Goal: Task Accomplishment & Management: Complete application form

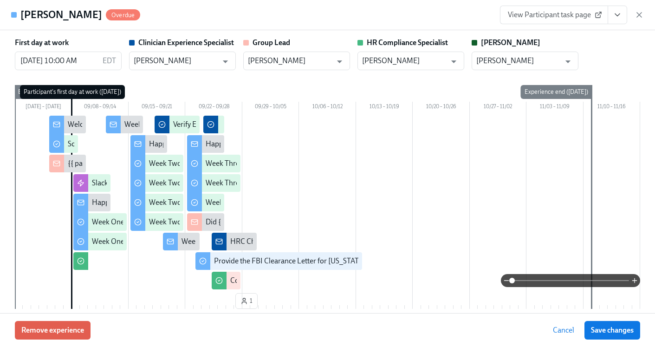
scroll to position [0, 13151]
click at [618, 11] on icon "View task page" at bounding box center [617, 14] width 9 height 9
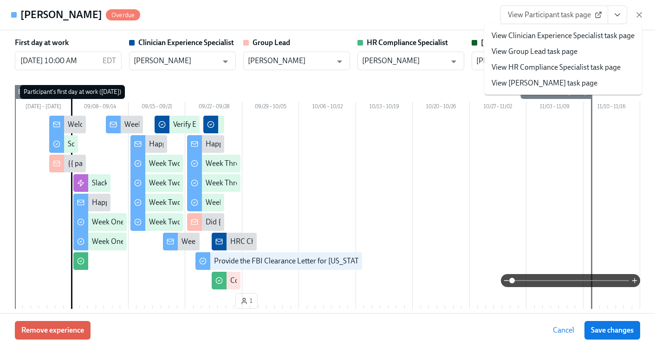
click at [554, 66] on link "View HR Compliance Specialist task page" at bounding box center [555, 67] width 129 height 10
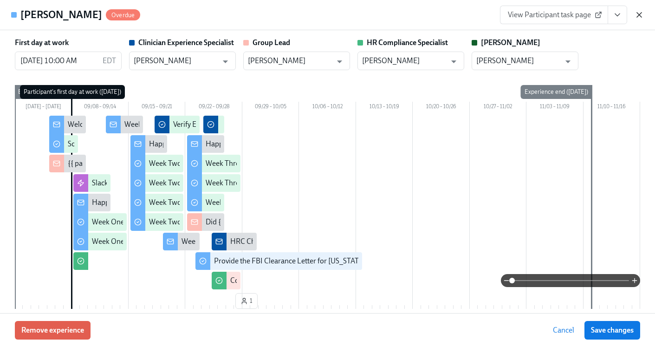
click at [642, 14] on icon "button" at bounding box center [638, 14] width 9 height 9
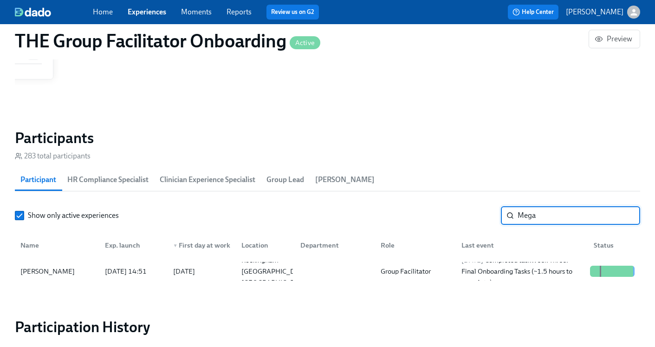
drag, startPoint x: 564, startPoint y: 217, endPoint x: 390, endPoint y: 210, distance: 174.2
click at [390, 210] on div "Show only active experiences Mega ​" at bounding box center [327, 215] width 625 height 19
type input "Dixon"
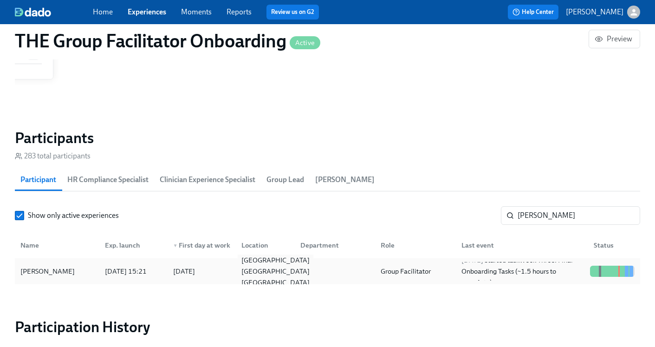
click at [274, 271] on div "Lexington KY US" at bounding box center [276, 270] width 76 height 33
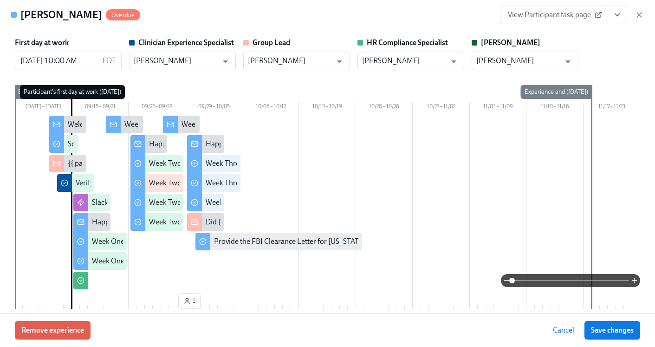
click at [618, 21] on button "View task page" at bounding box center [616, 15] width 19 height 19
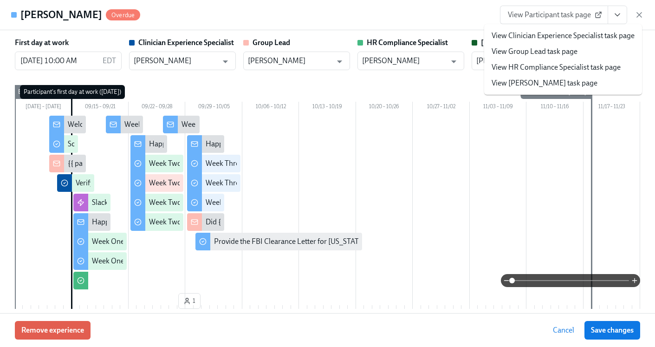
click at [561, 68] on link "View HR Compliance Specialist task page" at bounding box center [555, 67] width 129 height 10
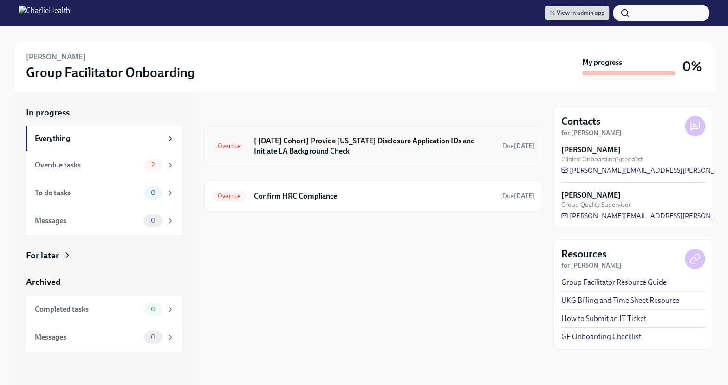
click at [283, 152] on h6 "[ [DATE] Cohort] Provide [US_STATE] Disclosure Application IDs and Initiate LA …" at bounding box center [374, 146] width 241 height 20
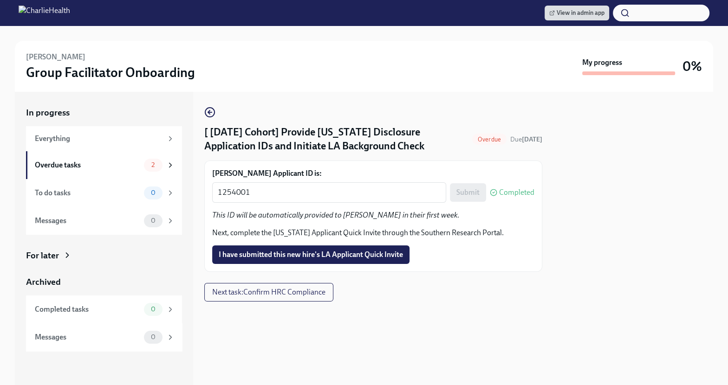
click at [43, 13] on img at bounding box center [45, 13] width 52 height 15
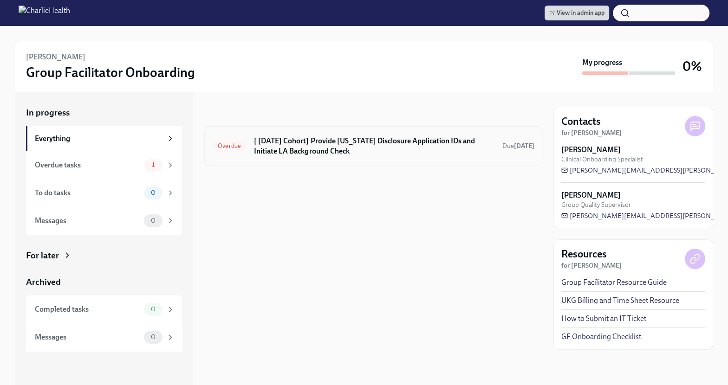
click at [397, 146] on h6 "[ Sep 15th Cohort] Provide Utah Disclosure Application IDs and Initiate LA Back…" at bounding box center [374, 146] width 241 height 20
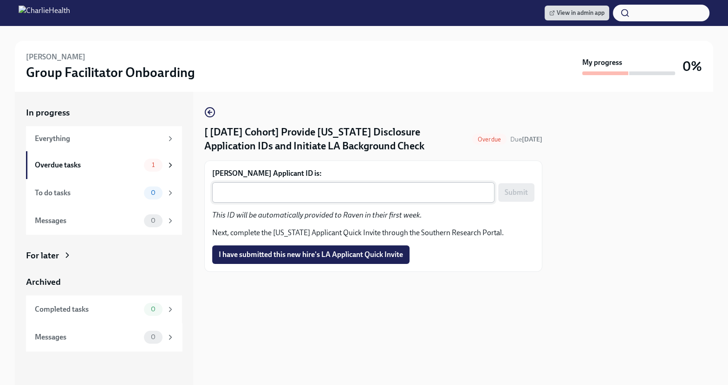
click at [300, 198] on textarea "Raven Dixon's Applicant ID is:" at bounding box center [353, 192] width 271 height 11
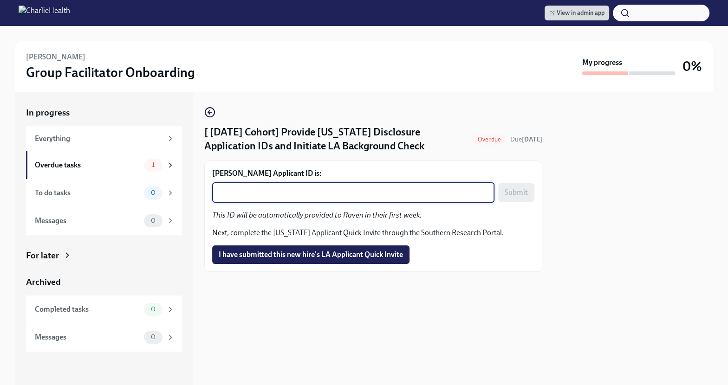
paste textarea "1254118"
type textarea "1254118"
click at [514, 197] on span "Submit" at bounding box center [515, 192] width 23 height 9
